Goal: Information Seeking & Learning: Find specific fact

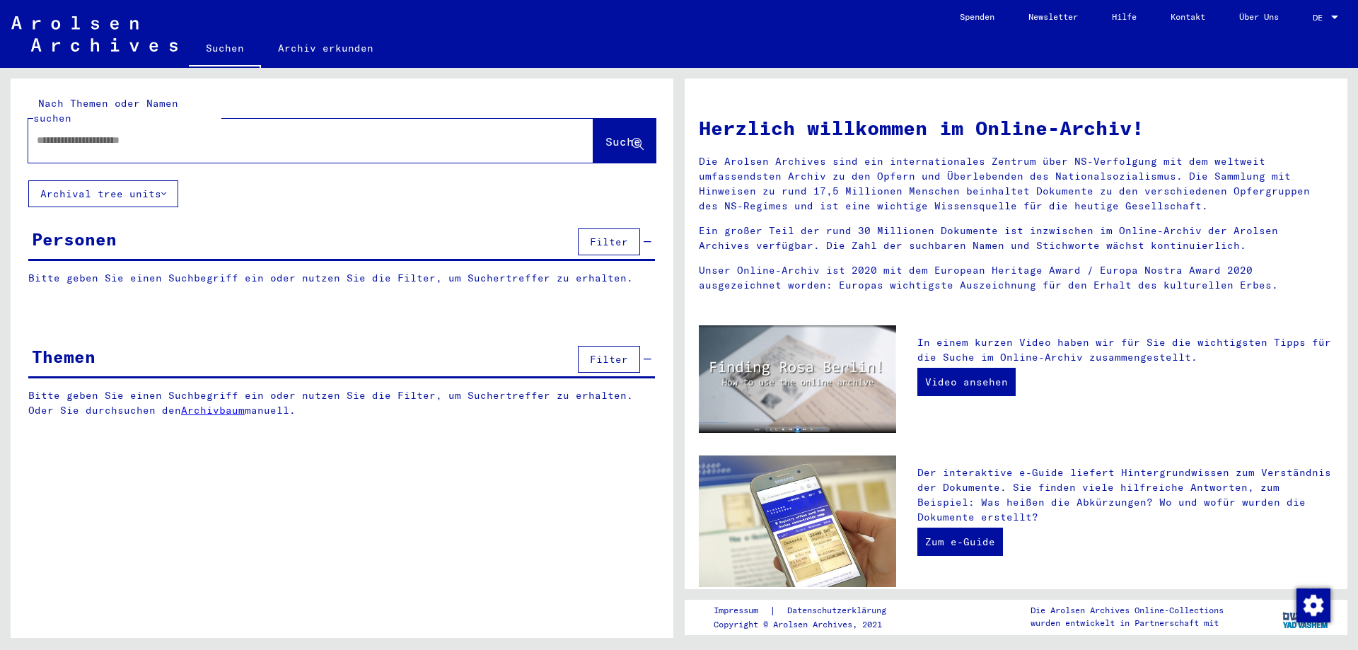
click at [421, 133] on input "text" at bounding box center [294, 140] width 514 height 15
type input "**********"
click at [605, 134] on span "Suche" at bounding box center [622, 141] width 35 height 14
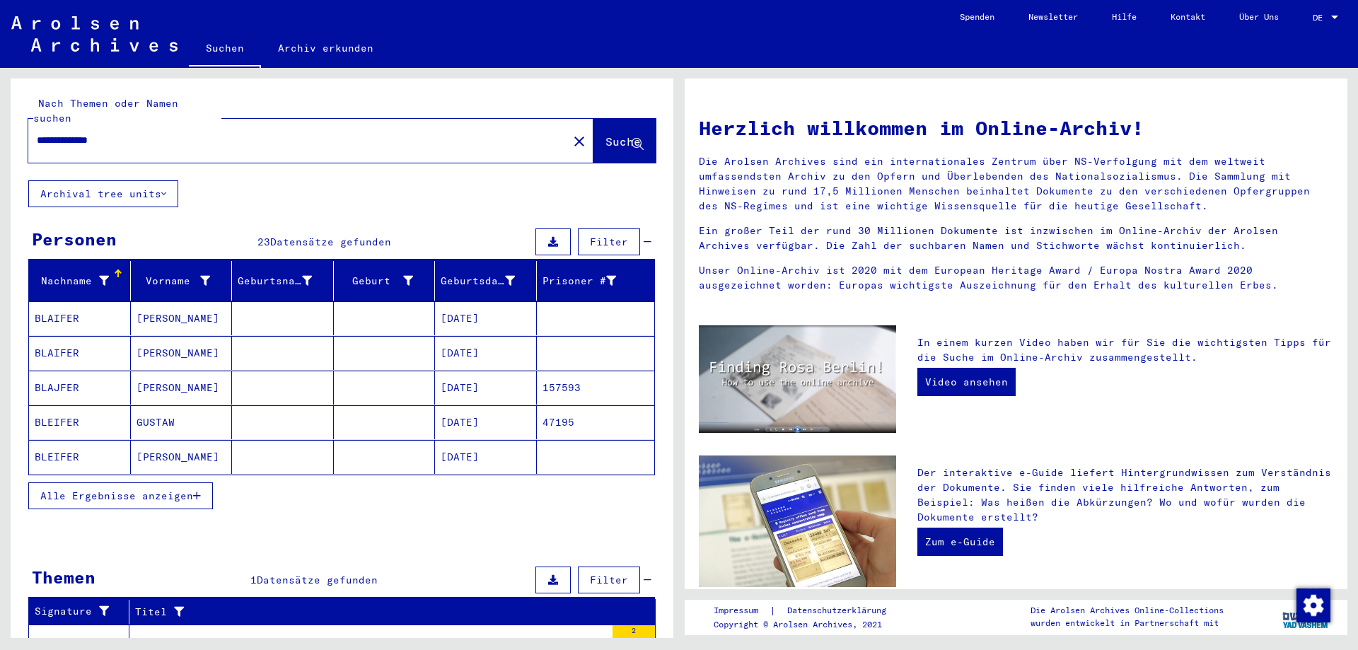
click at [1324, 11] on div "DE DE" at bounding box center [1326, 14] width 28 height 24
click at [1312, 27] on span "English" at bounding box center [1298, 25] width 35 height 11
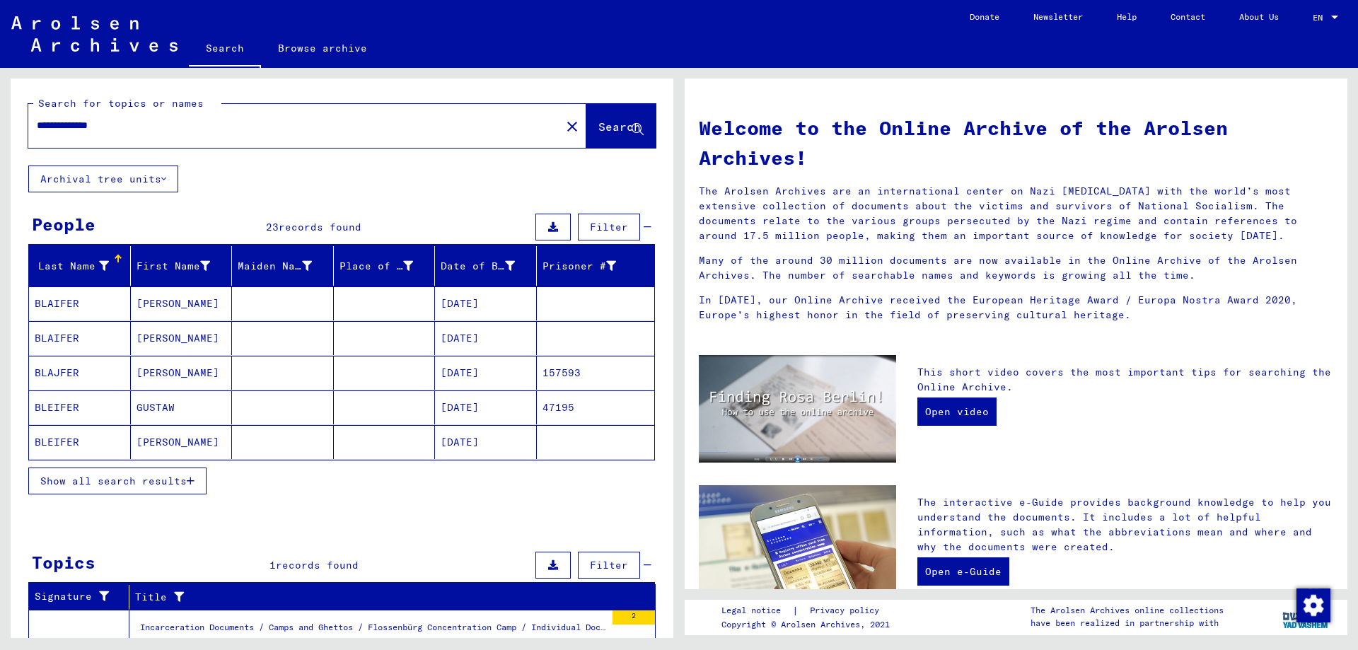
click at [173, 479] on span "Show all search results" at bounding box center [113, 480] width 146 height 13
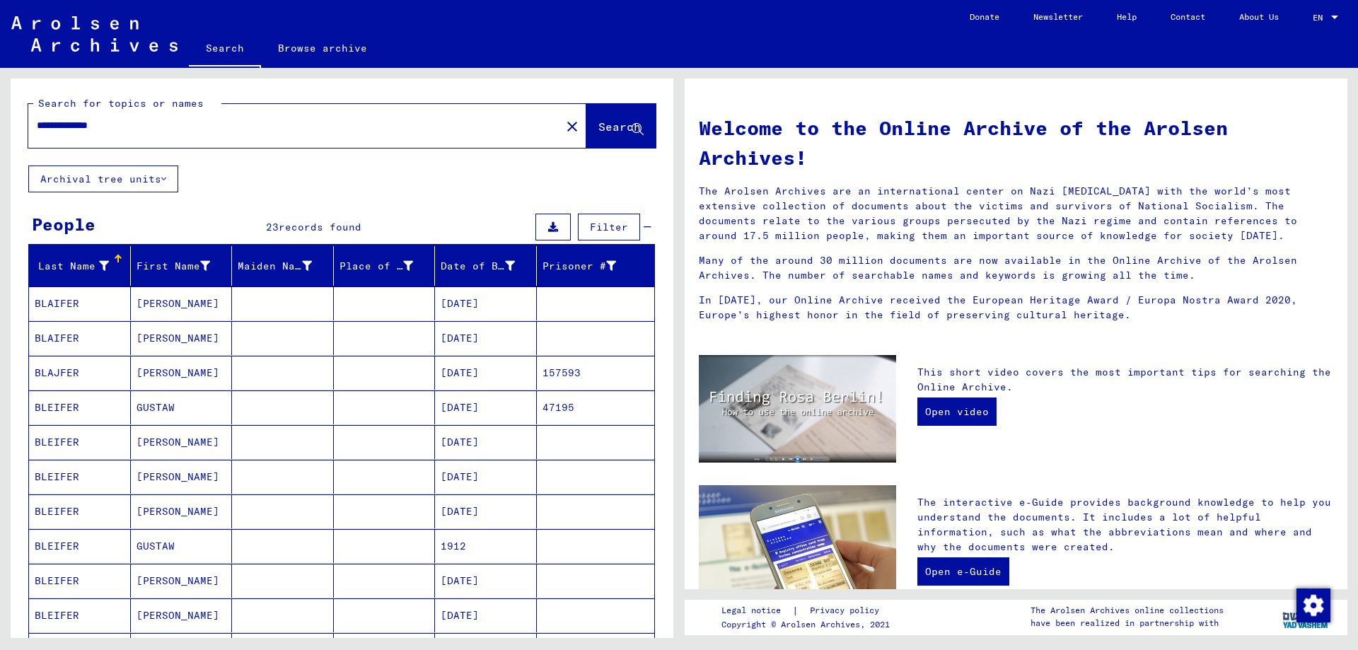
click at [469, 437] on mat-cell "[DATE]" at bounding box center [486, 442] width 102 height 34
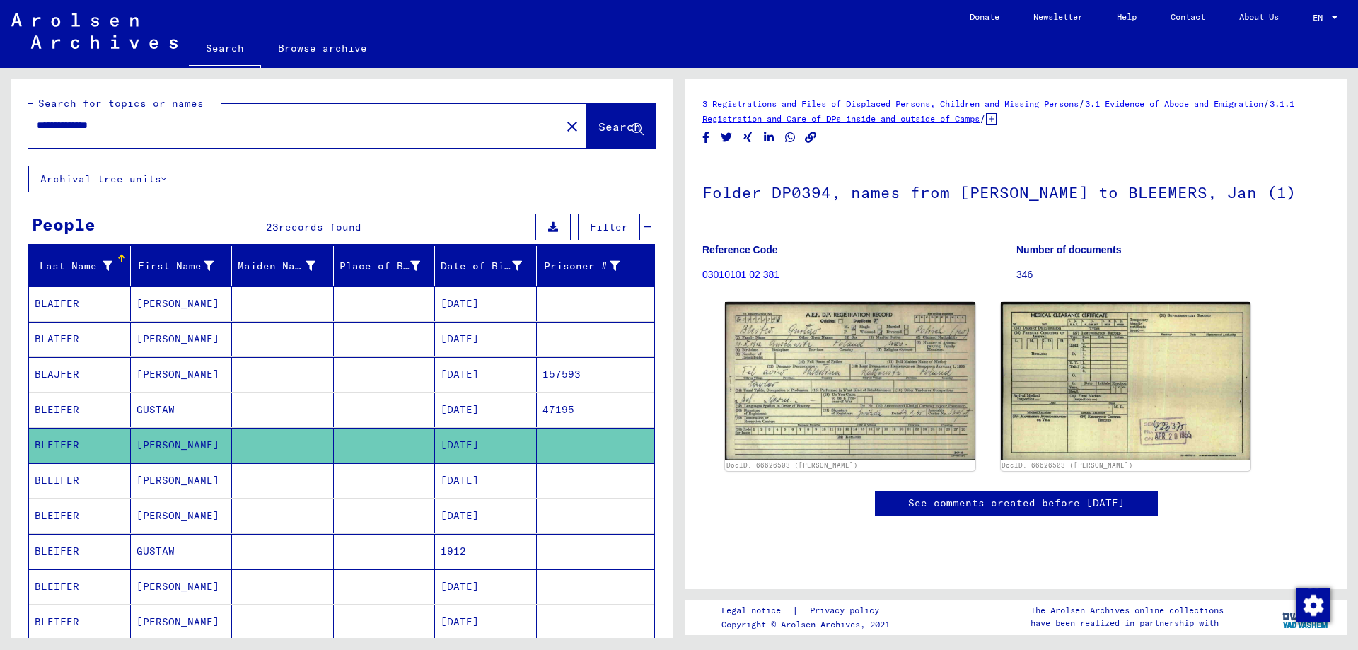
click at [499, 487] on mat-cell "[DATE]" at bounding box center [486, 480] width 102 height 35
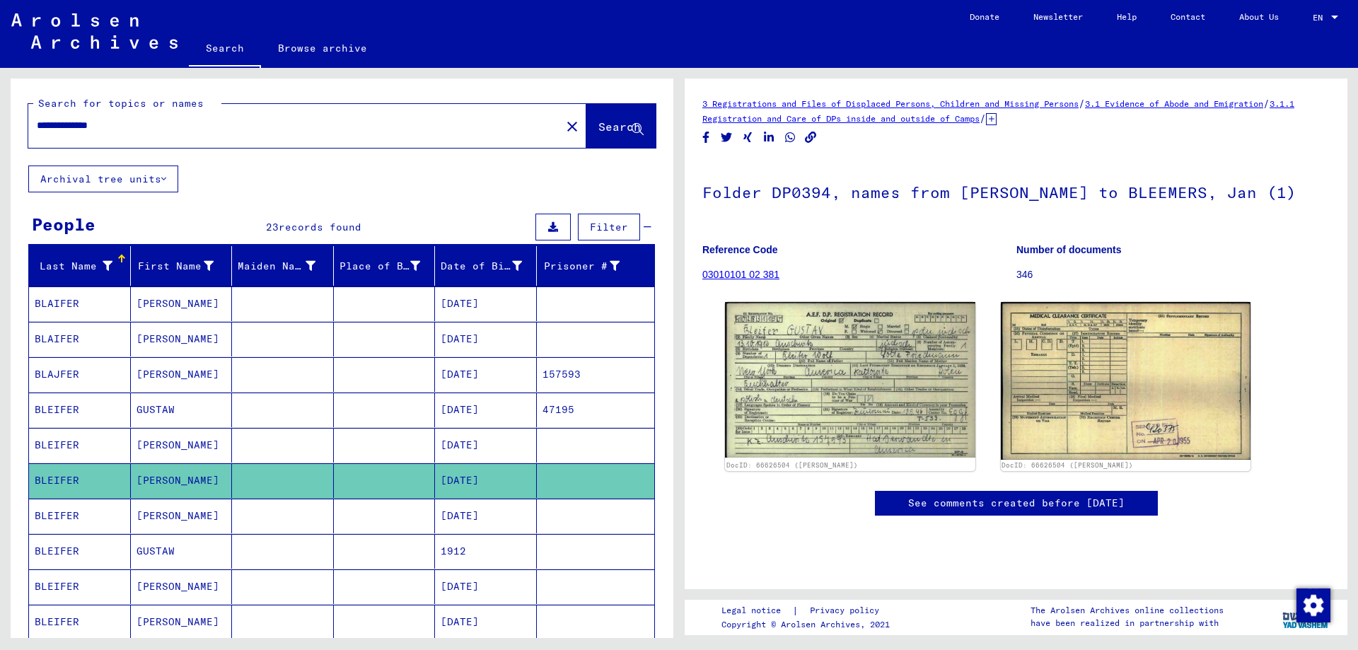
click at [472, 540] on mat-cell "1912" at bounding box center [486, 551] width 102 height 35
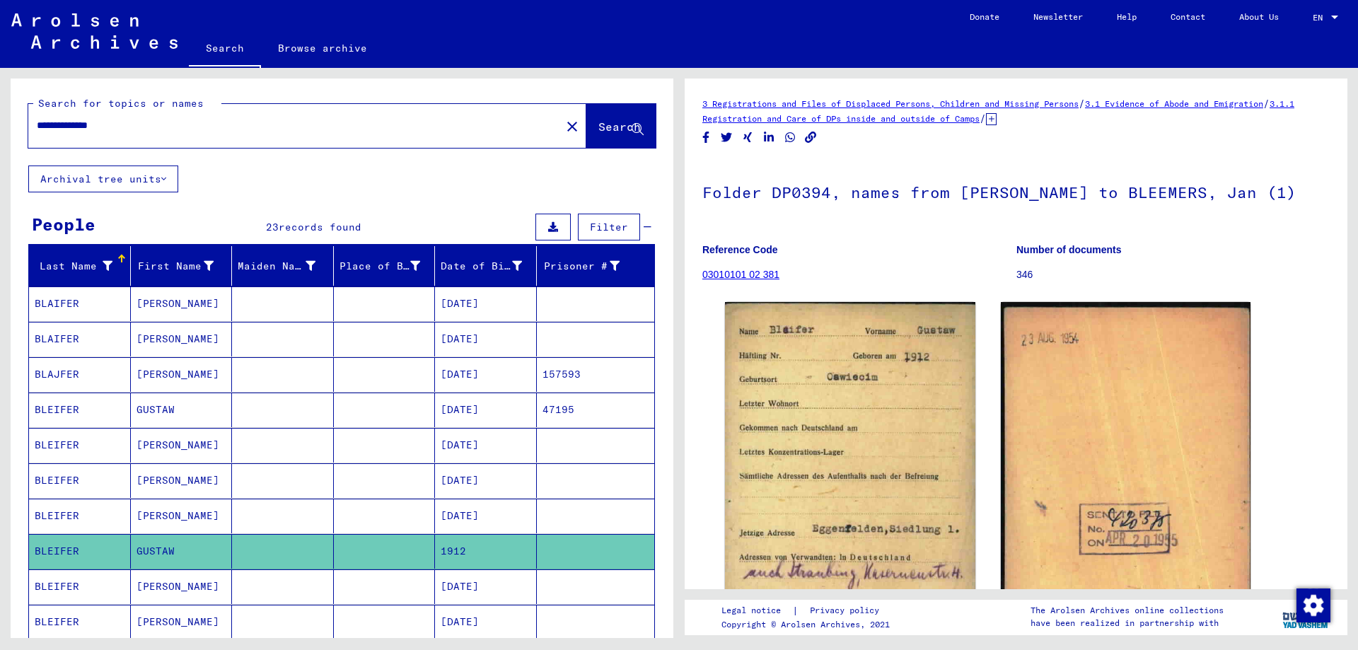
scroll to position [153, 0]
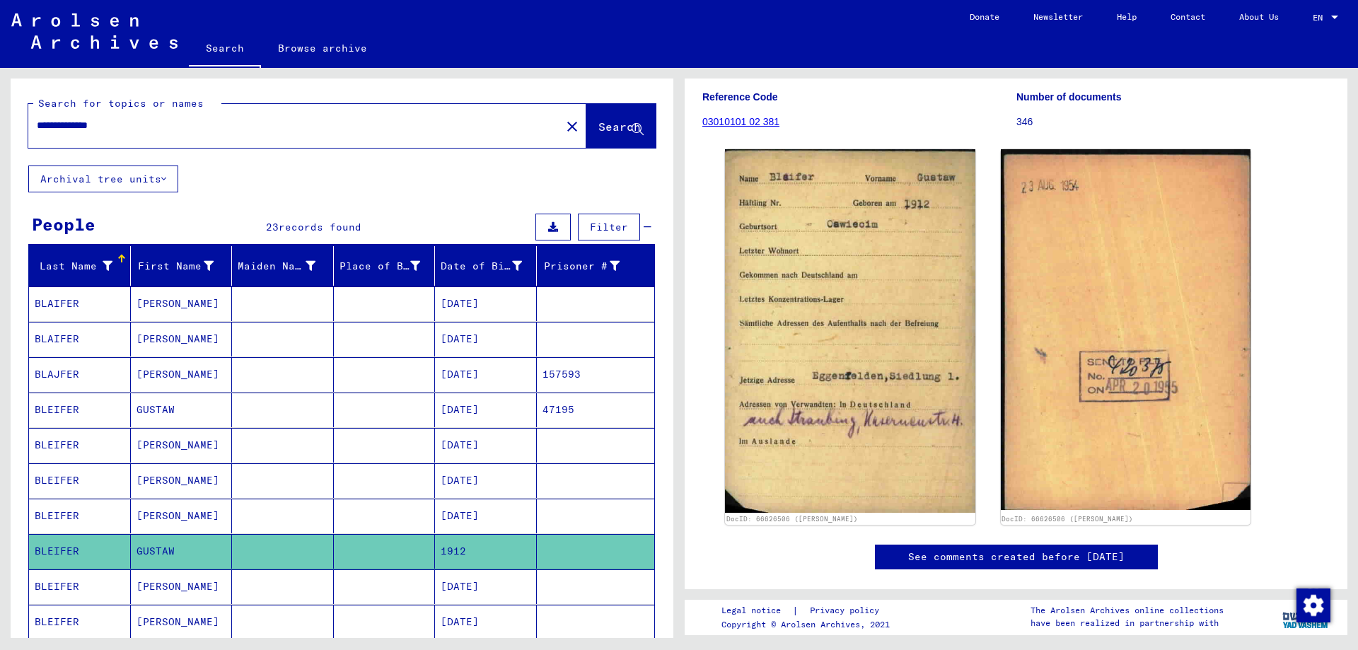
click at [485, 374] on mat-cell "[DATE]" at bounding box center [486, 374] width 102 height 35
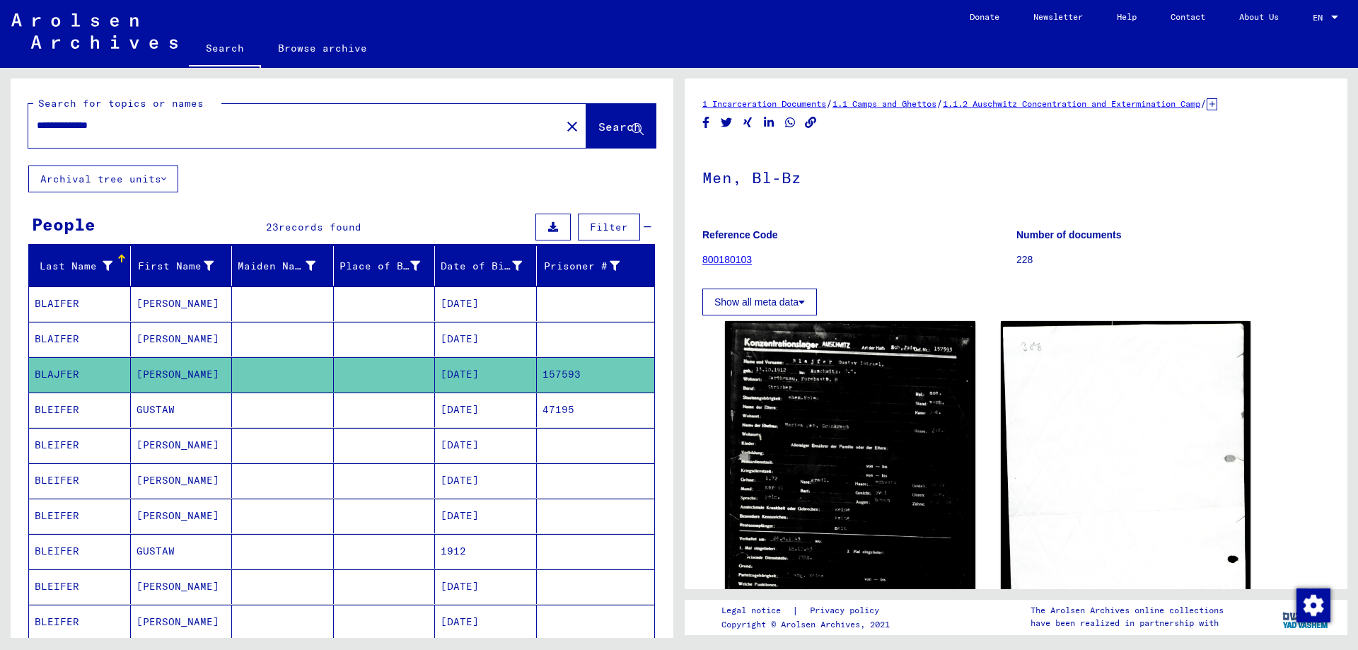
click at [471, 408] on mat-cell "[DATE]" at bounding box center [486, 409] width 102 height 35
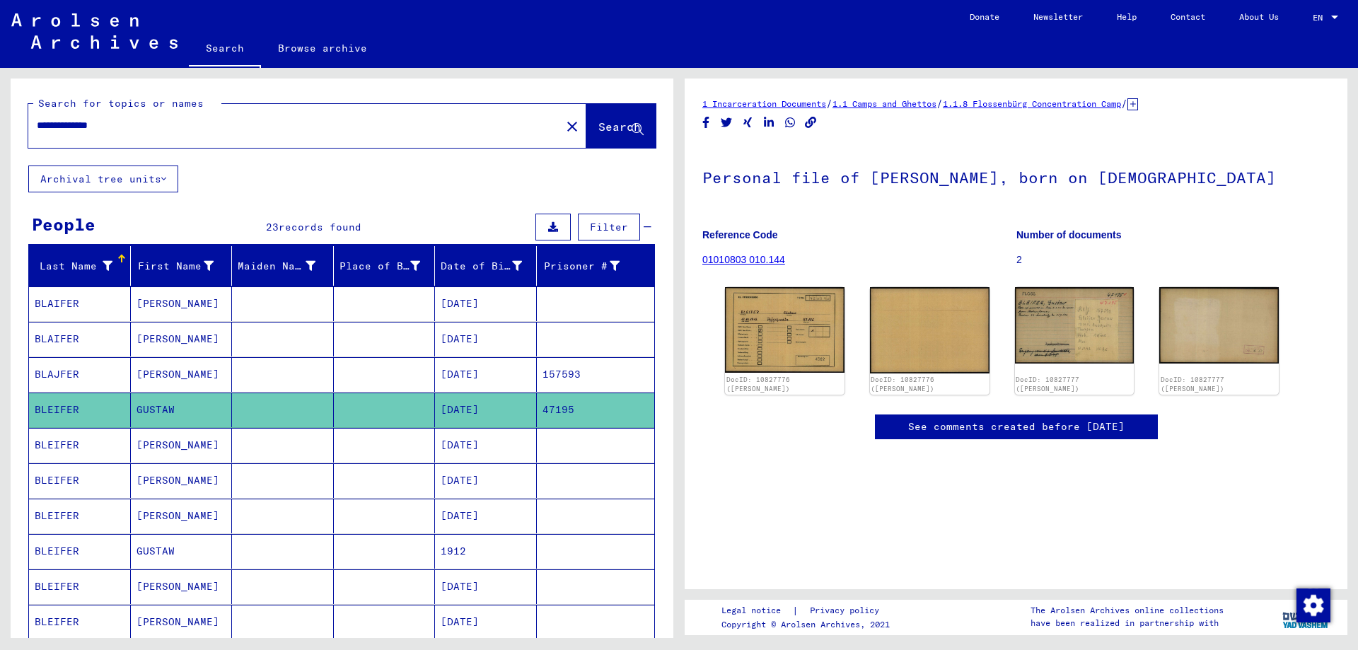
click at [470, 448] on mat-cell "[DATE]" at bounding box center [486, 445] width 102 height 35
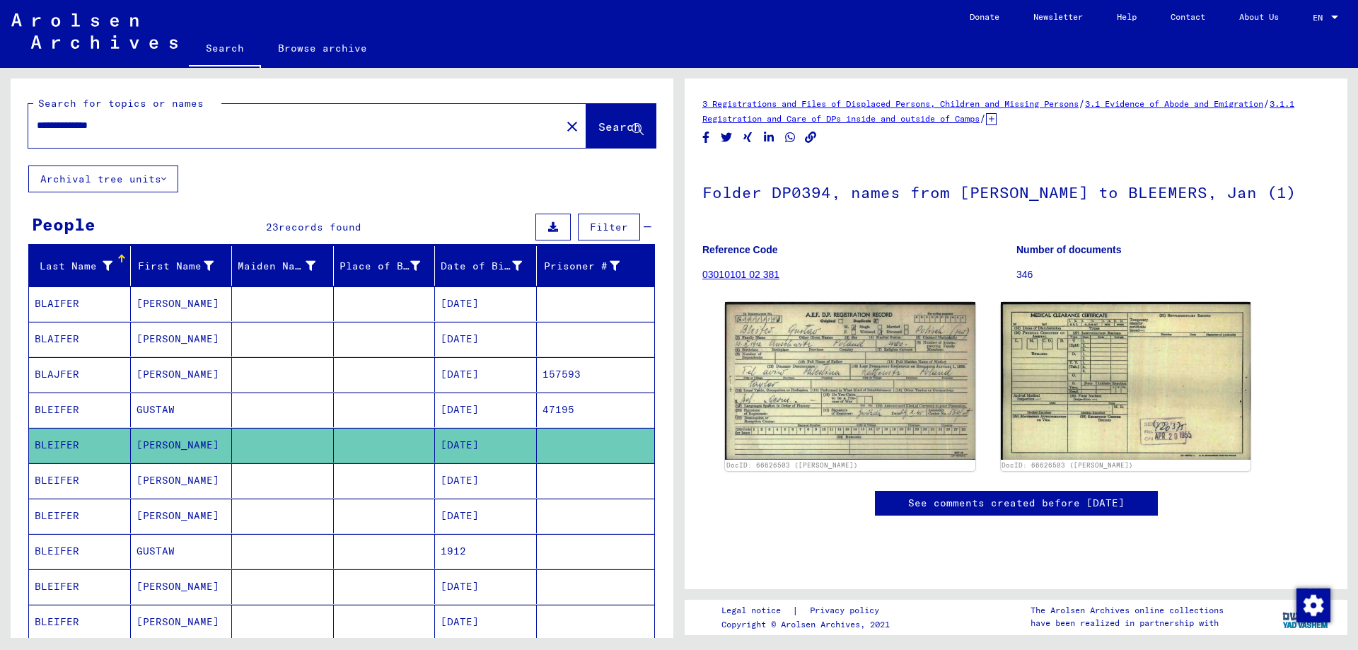
click at [470, 477] on mat-cell "[DATE]" at bounding box center [486, 480] width 102 height 35
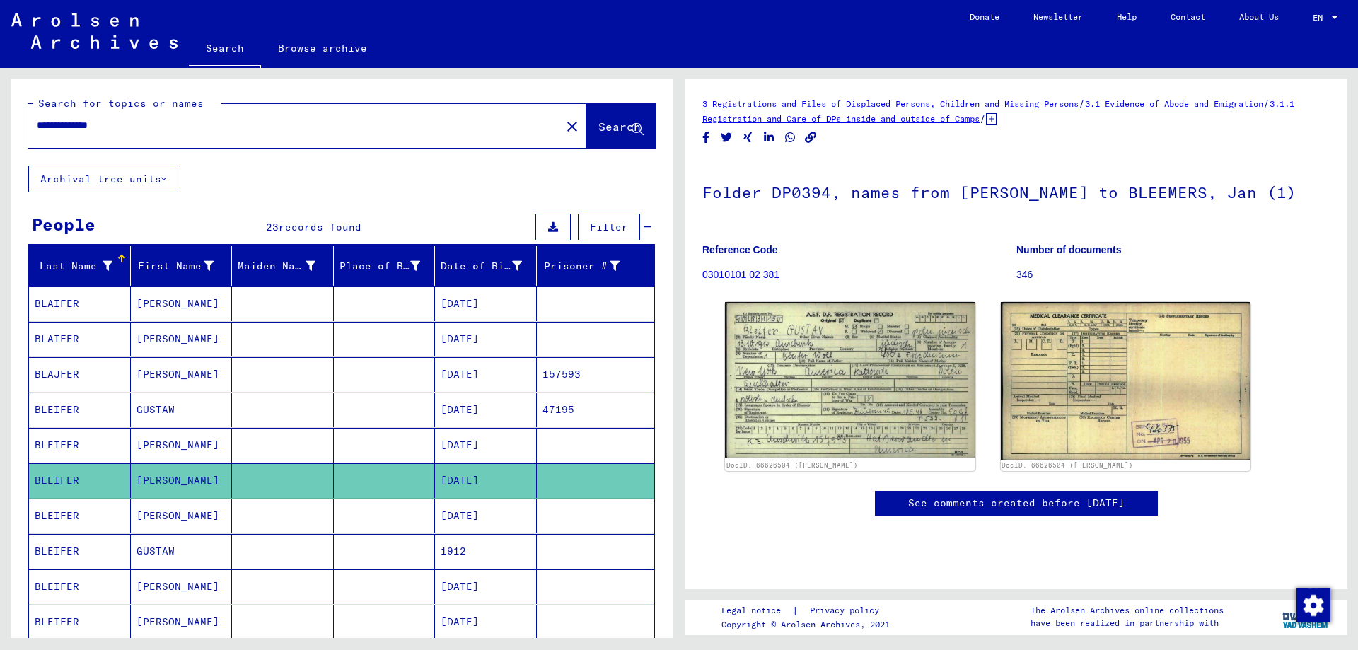
click at [1257, 137] on div "3 Registrations and Files of Displaced Persons, Children and Missing Persons / …" at bounding box center [1015, 320] width 627 height 448
